Goal: Task Accomplishment & Management: Manage account settings

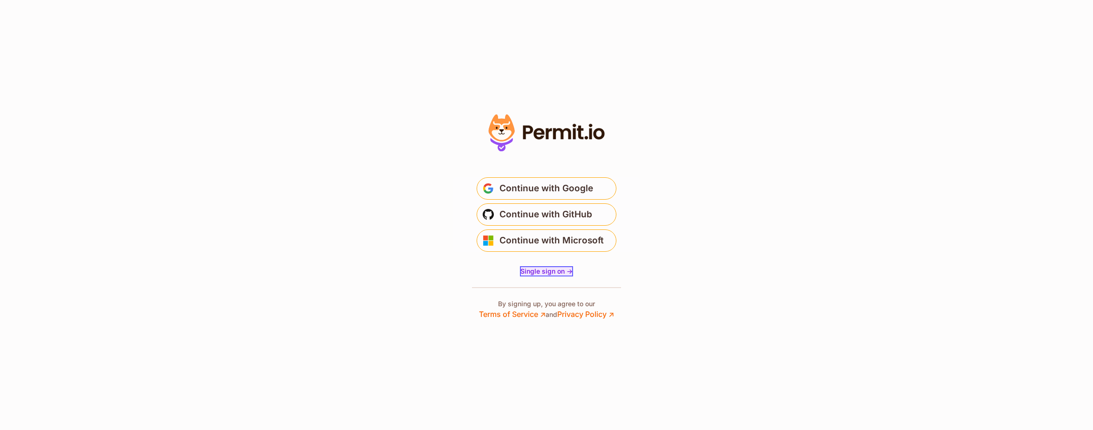
click at [539, 272] on span "Single sign on ->" at bounding box center [546, 271] width 52 height 8
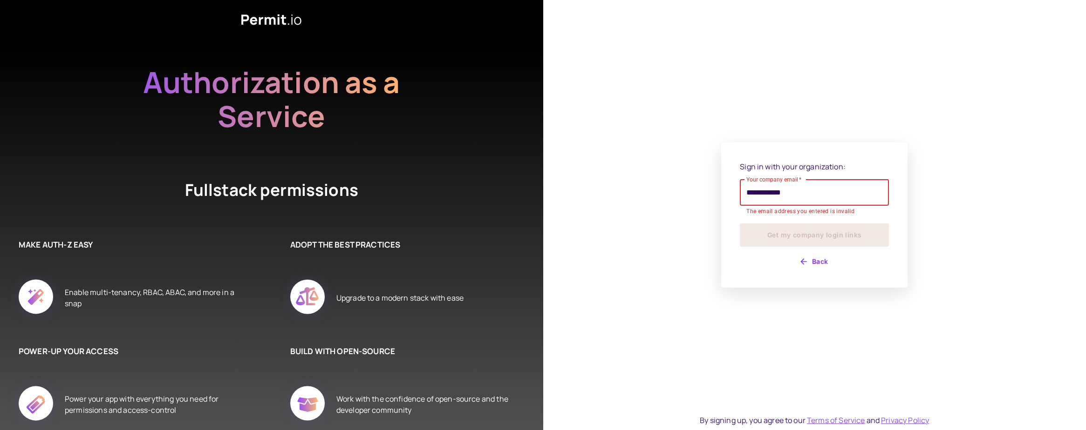
type input "**********"
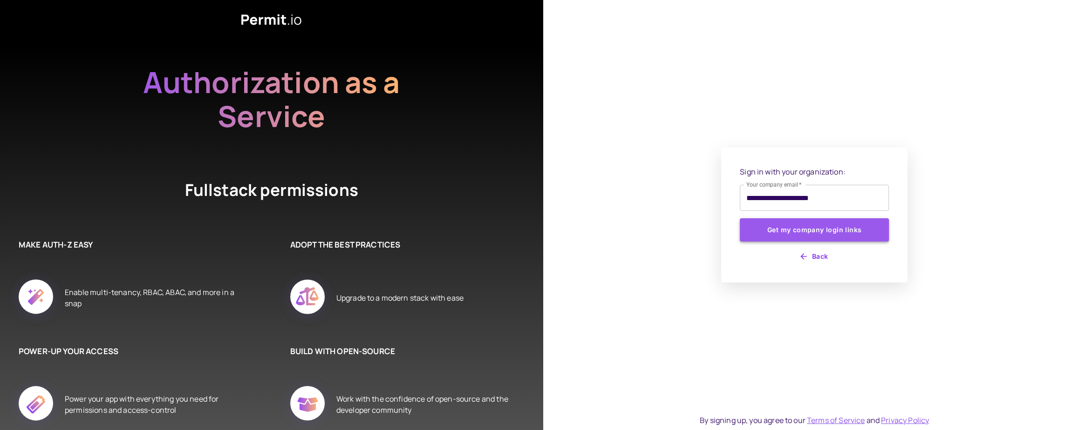
click at [810, 229] on button "Get my company login links" at bounding box center [814, 229] width 149 height 23
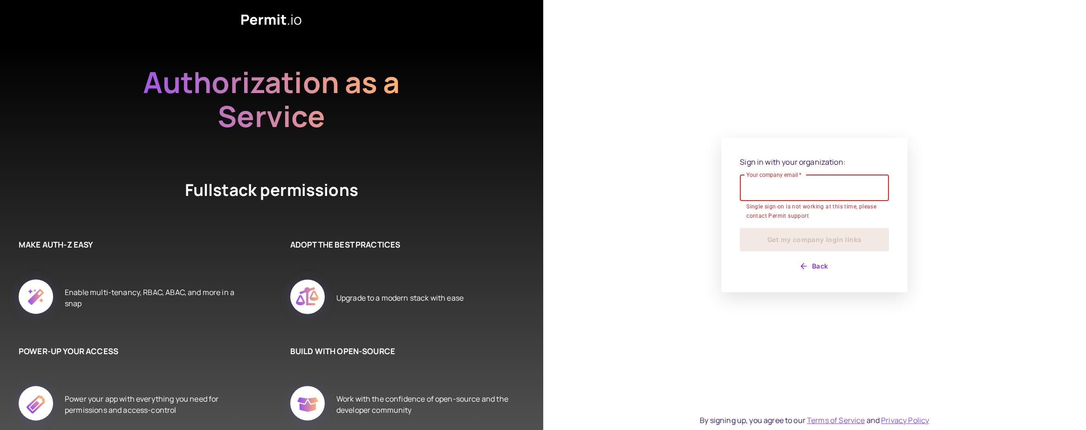
click at [816, 189] on input "Your company email   *" at bounding box center [814, 188] width 149 height 26
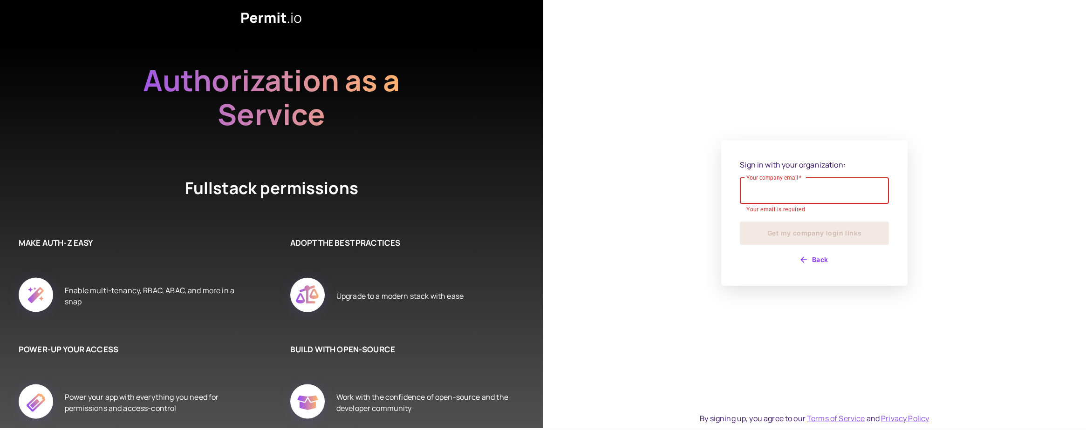
scroll to position [3, 0]
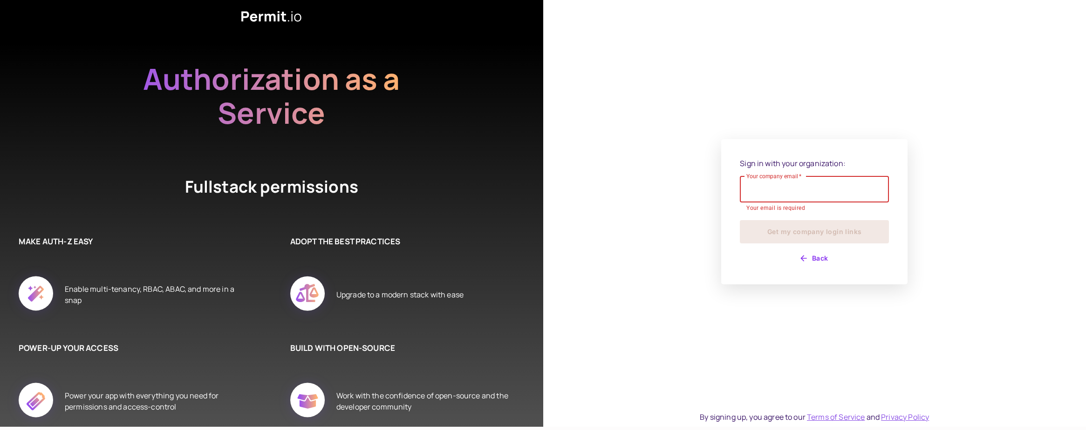
click at [800, 194] on input "Your company email   *" at bounding box center [814, 190] width 149 height 26
type input "**********"
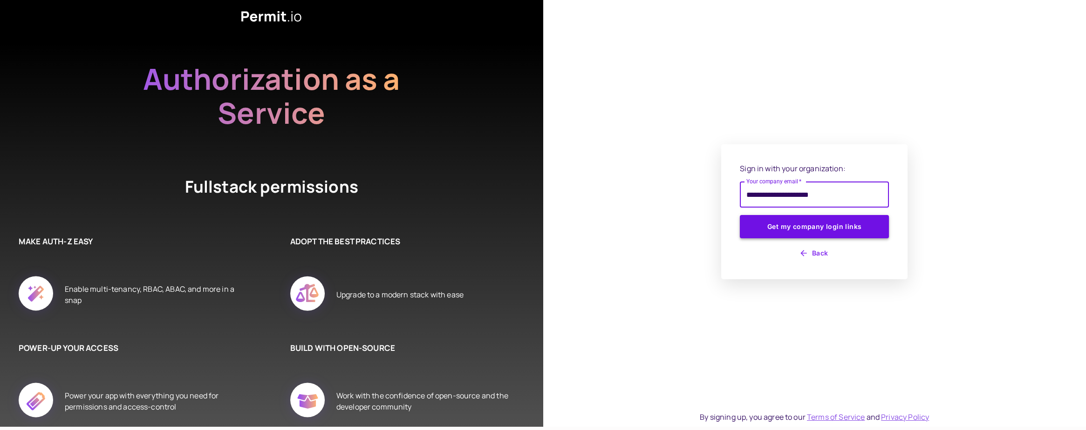
click at [809, 230] on button "Get my company login links" at bounding box center [814, 226] width 149 height 23
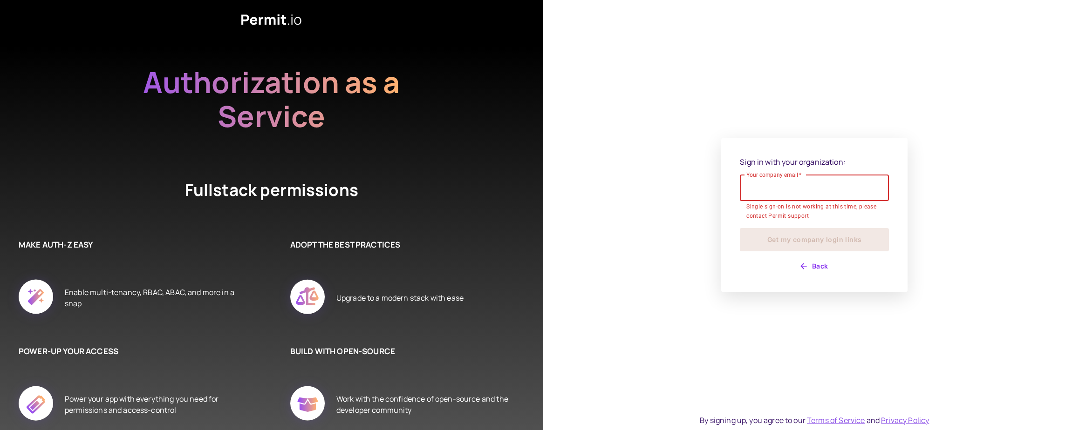
click at [779, 191] on input "Your company email   *" at bounding box center [814, 188] width 149 height 26
drag, startPoint x: 705, startPoint y: 156, endPoint x: 299, endPoint y: 7, distance: 432.6
click at [701, 153] on div "Sign in with your organization: Your company email   * Your company email   * Y…" at bounding box center [814, 215] width 543 height 430
